Goal: Transaction & Acquisition: Purchase product/service

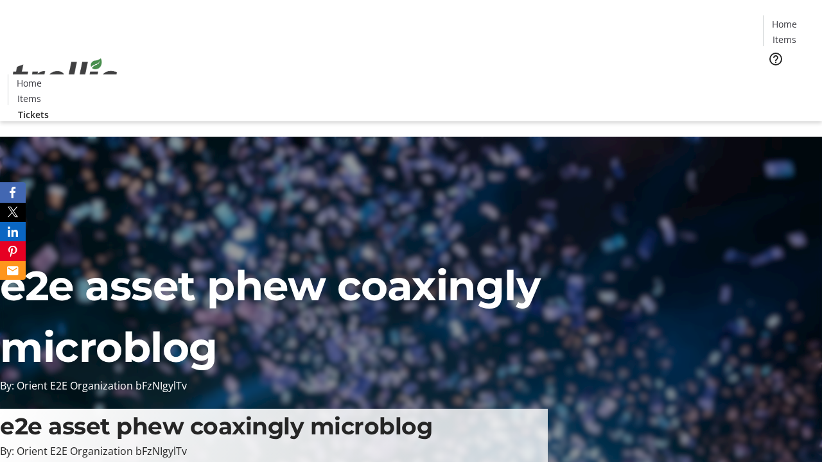
click at [773, 74] on span "Tickets" at bounding box center [788, 80] width 31 height 13
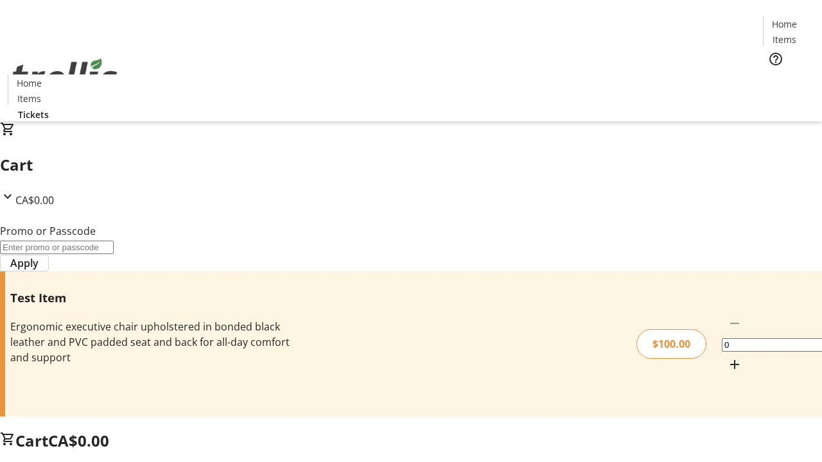
click at [727, 357] on mat-icon "Increment by one" at bounding box center [734, 364] width 15 height 15
type input "1"
type input "PERCENT"
